Goal: Task Accomplishment & Management: Manage account settings

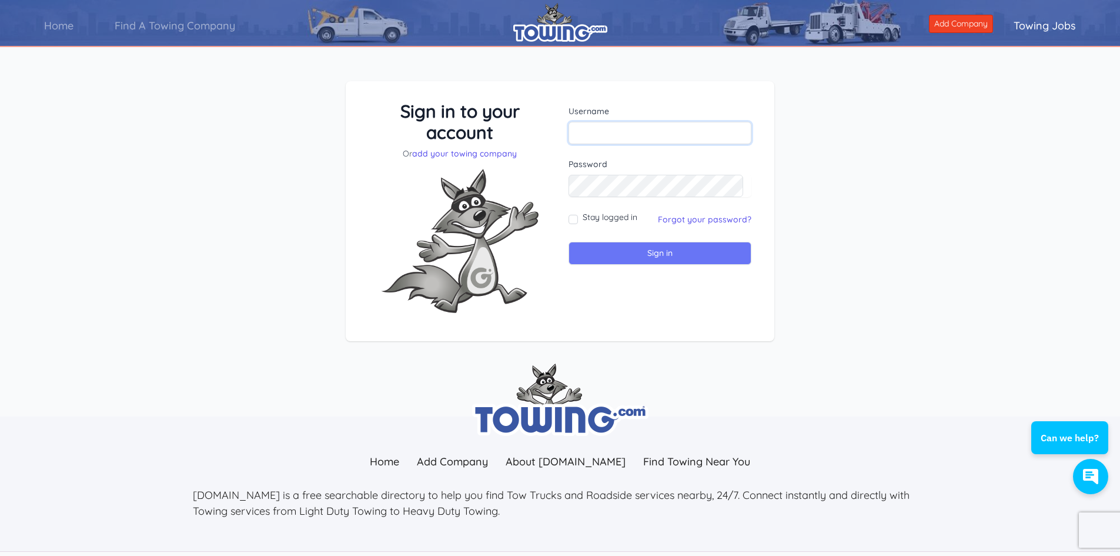
type input "amesburytowing"
click at [608, 252] on input "Sign in" at bounding box center [660, 253] width 183 height 23
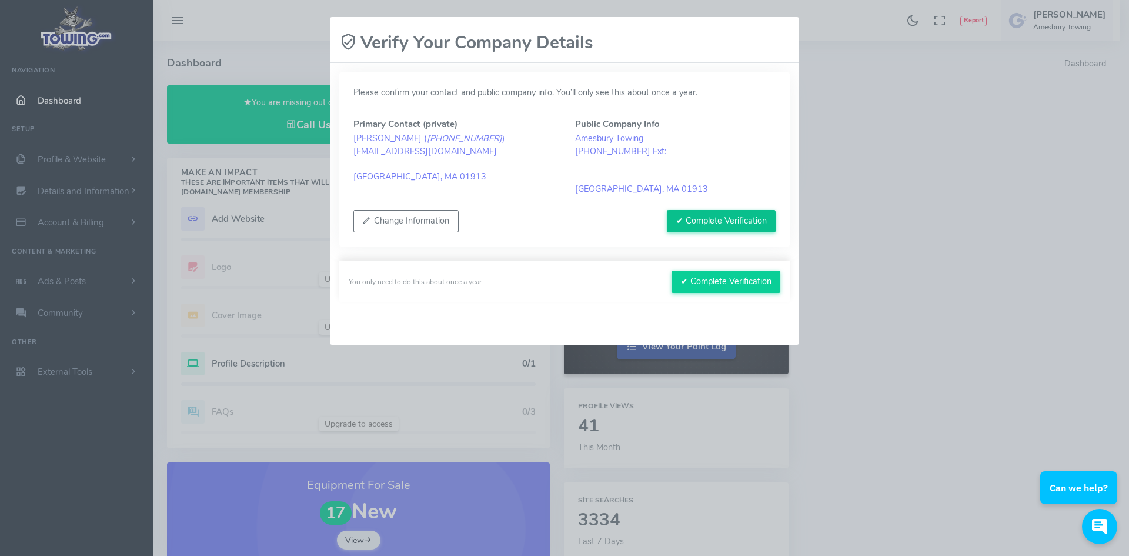
click at [717, 219] on button "✔ Complete Verification" at bounding box center [721, 221] width 109 height 22
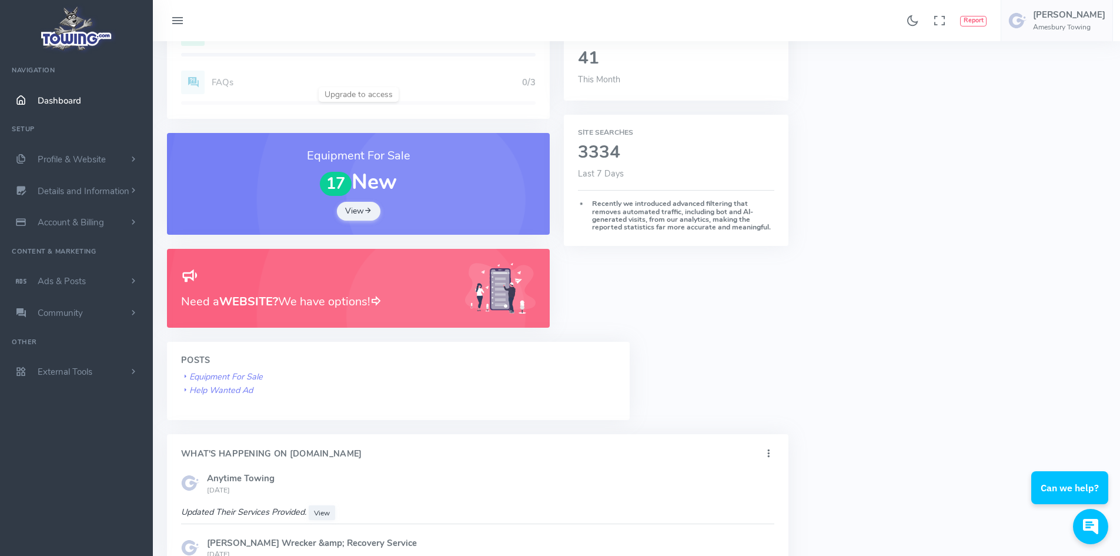
scroll to position [412, 0]
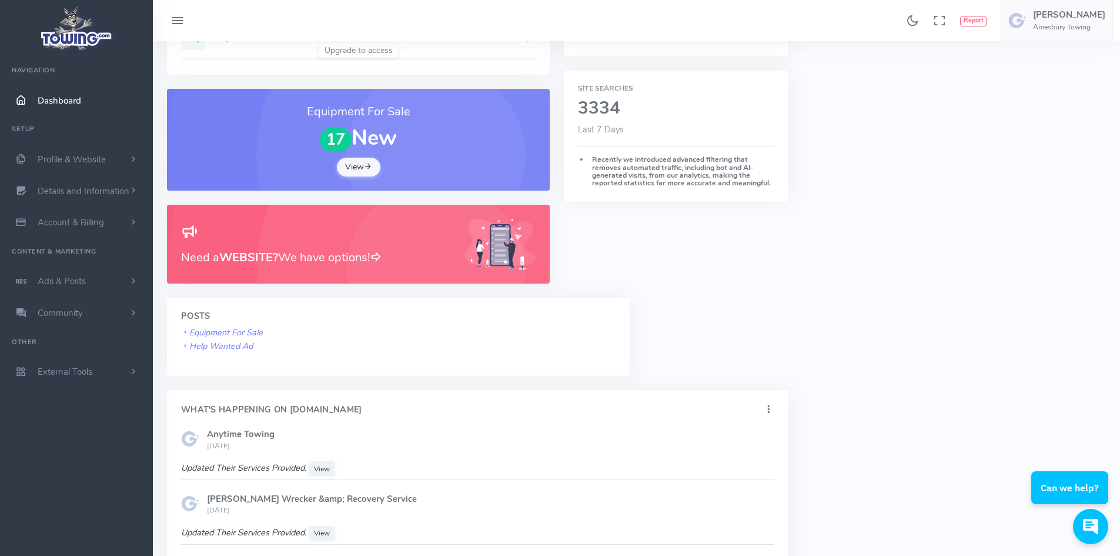
click at [359, 169] on link "View" at bounding box center [359, 167] width 44 height 19
